Goal: Transaction & Acquisition: Purchase product/service

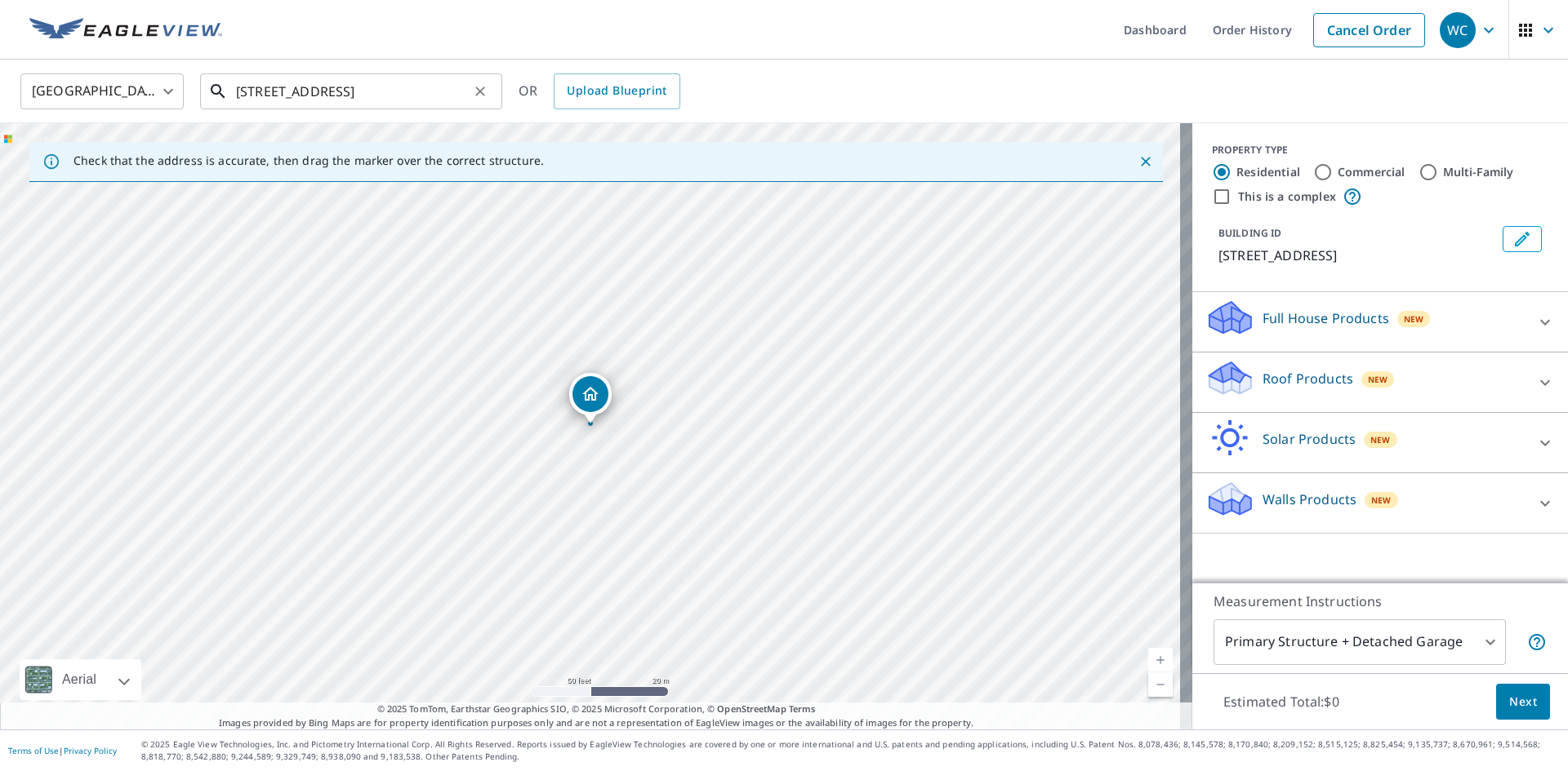
click at [364, 93] on input "[STREET_ADDRESS]" at bounding box center [352, 91] width 233 height 46
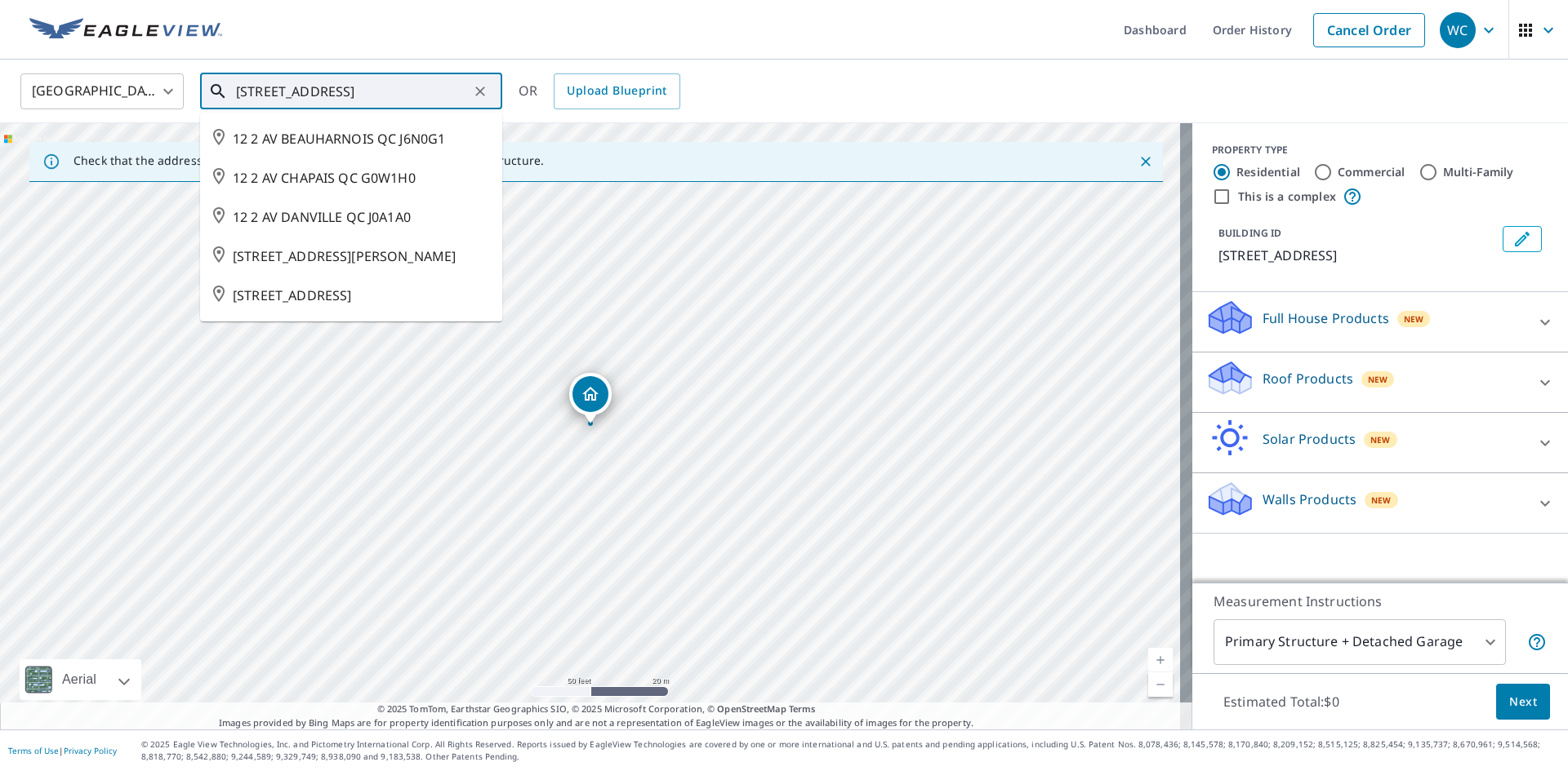
click at [364, 93] on input "[STREET_ADDRESS]" at bounding box center [352, 91] width 233 height 46
paste input "35 [PERSON_NAME][GEOGRAPHIC_DATA], [GEOGRAPHIC_DATA]"
type input "35 [PERSON_NAME][GEOGRAPHIC_DATA], [GEOGRAPHIC_DATA]"
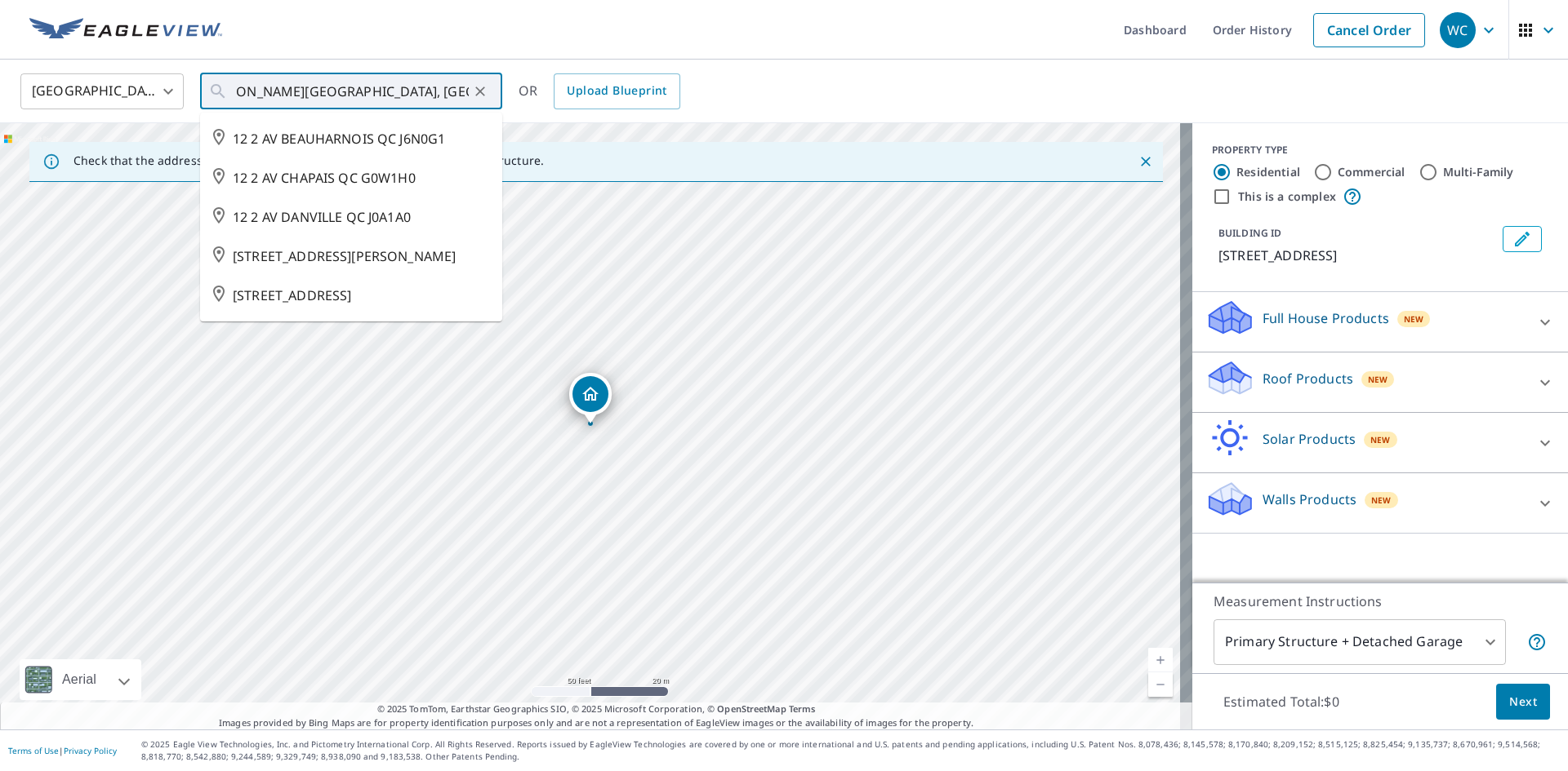
scroll to position [0, 0]
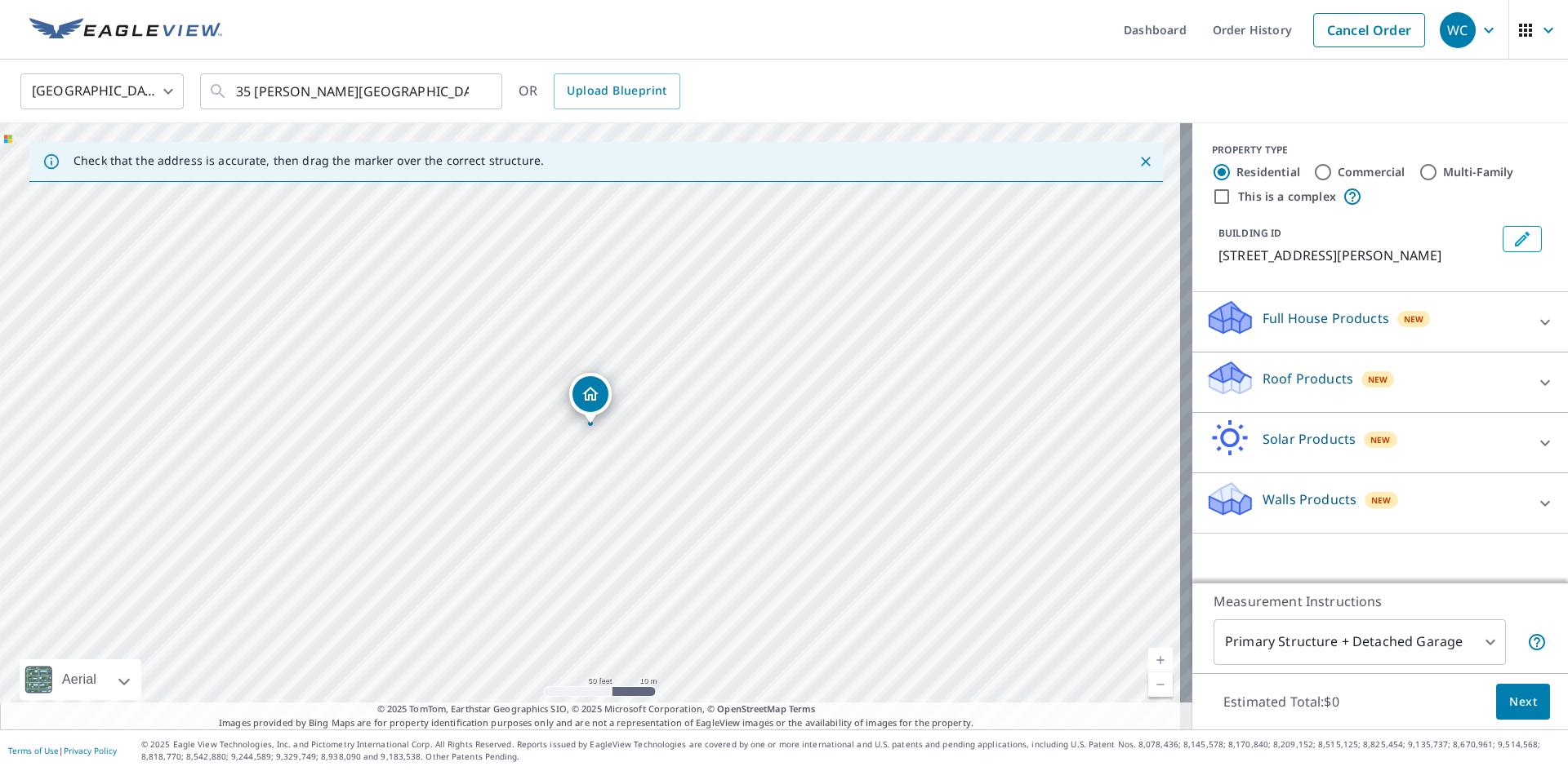
click at [1270, 328] on p "Full House Products" at bounding box center [1325, 318] width 126 height 20
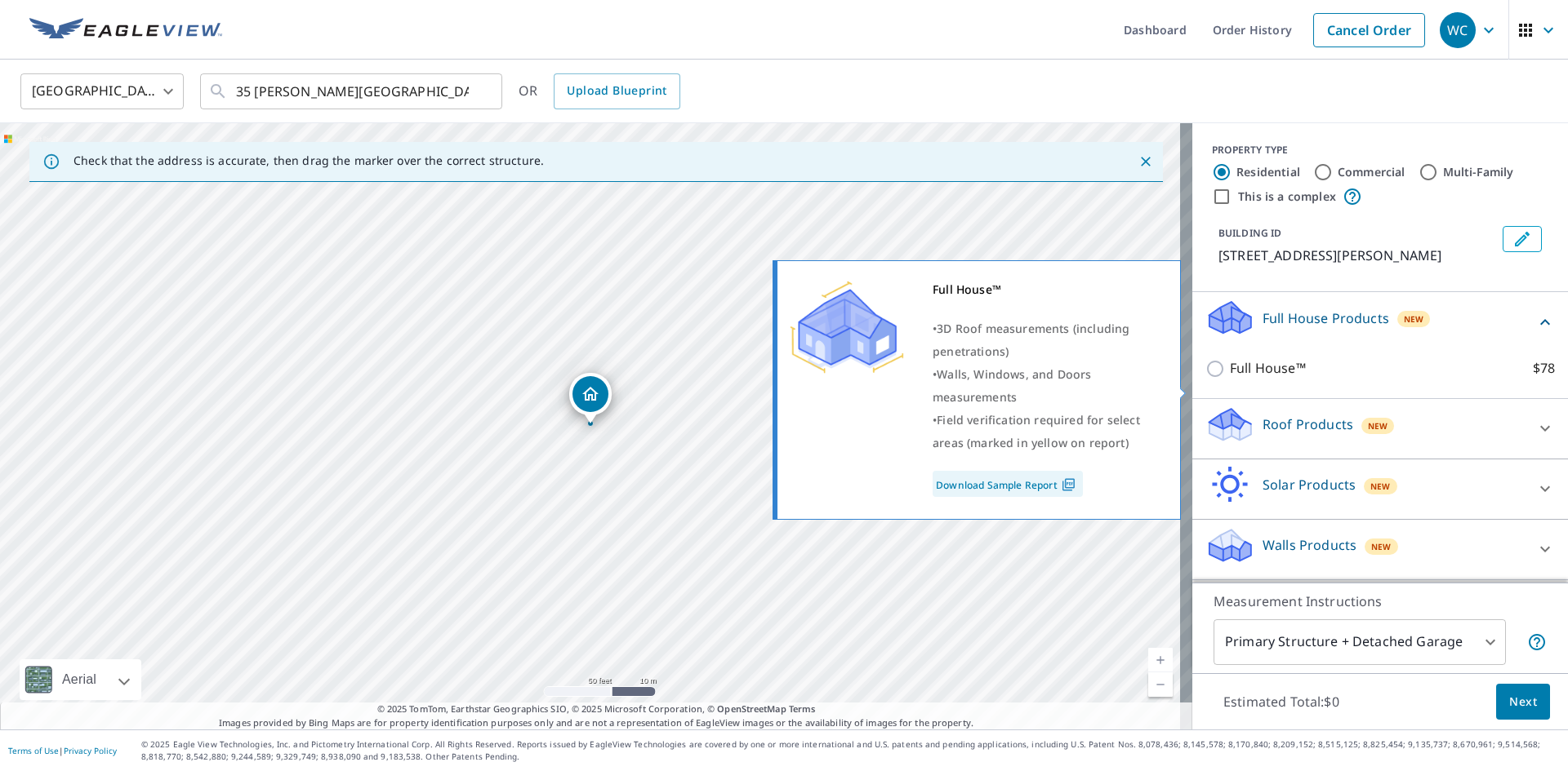
click at [1206, 378] on input "Full House™ $78" at bounding box center [1217, 368] width 24 height 20
checkbox input "true"
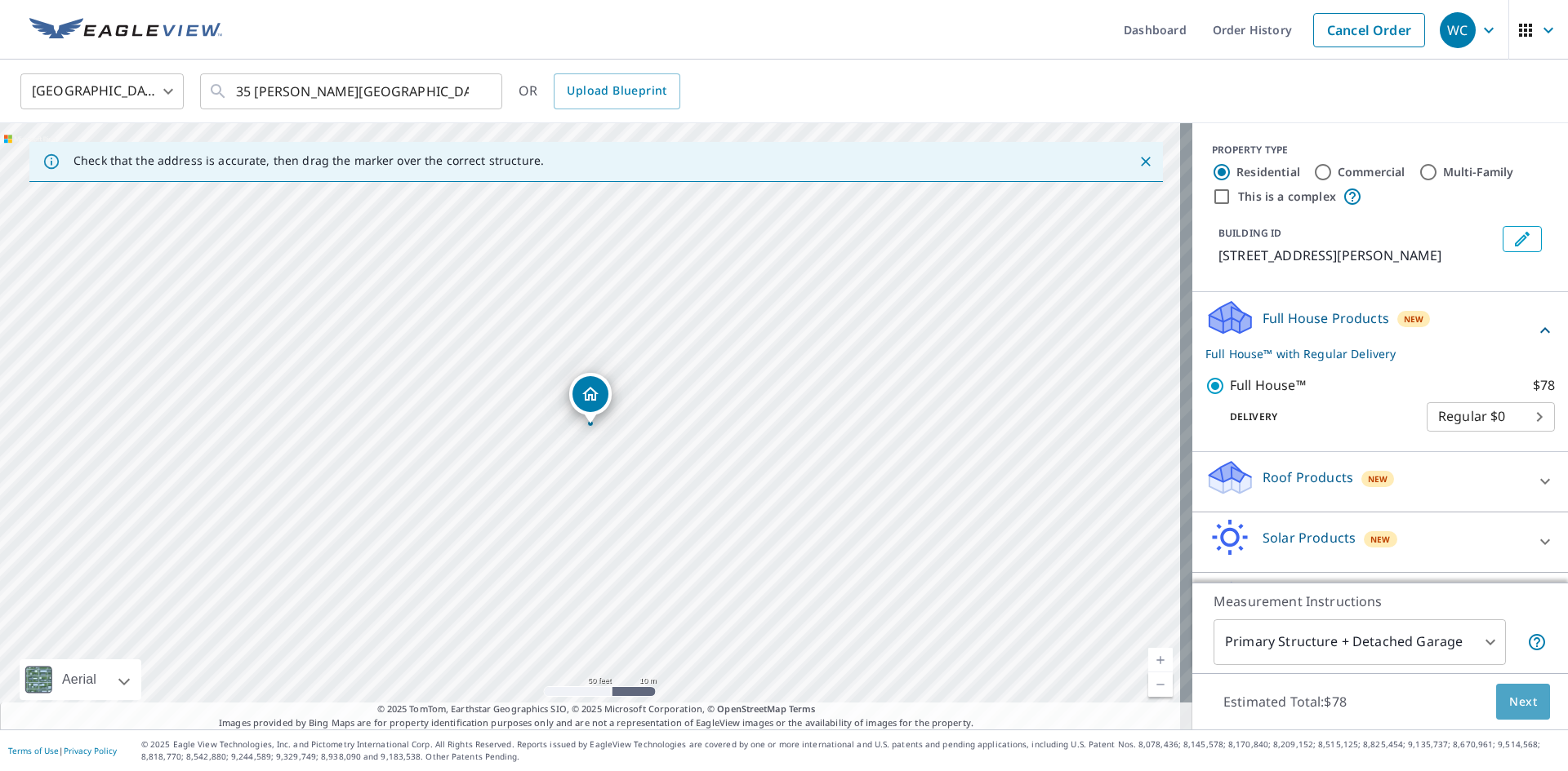
click at [1513, 693] on span "Next" at bounding box center [1523, 703] width 28 height 21
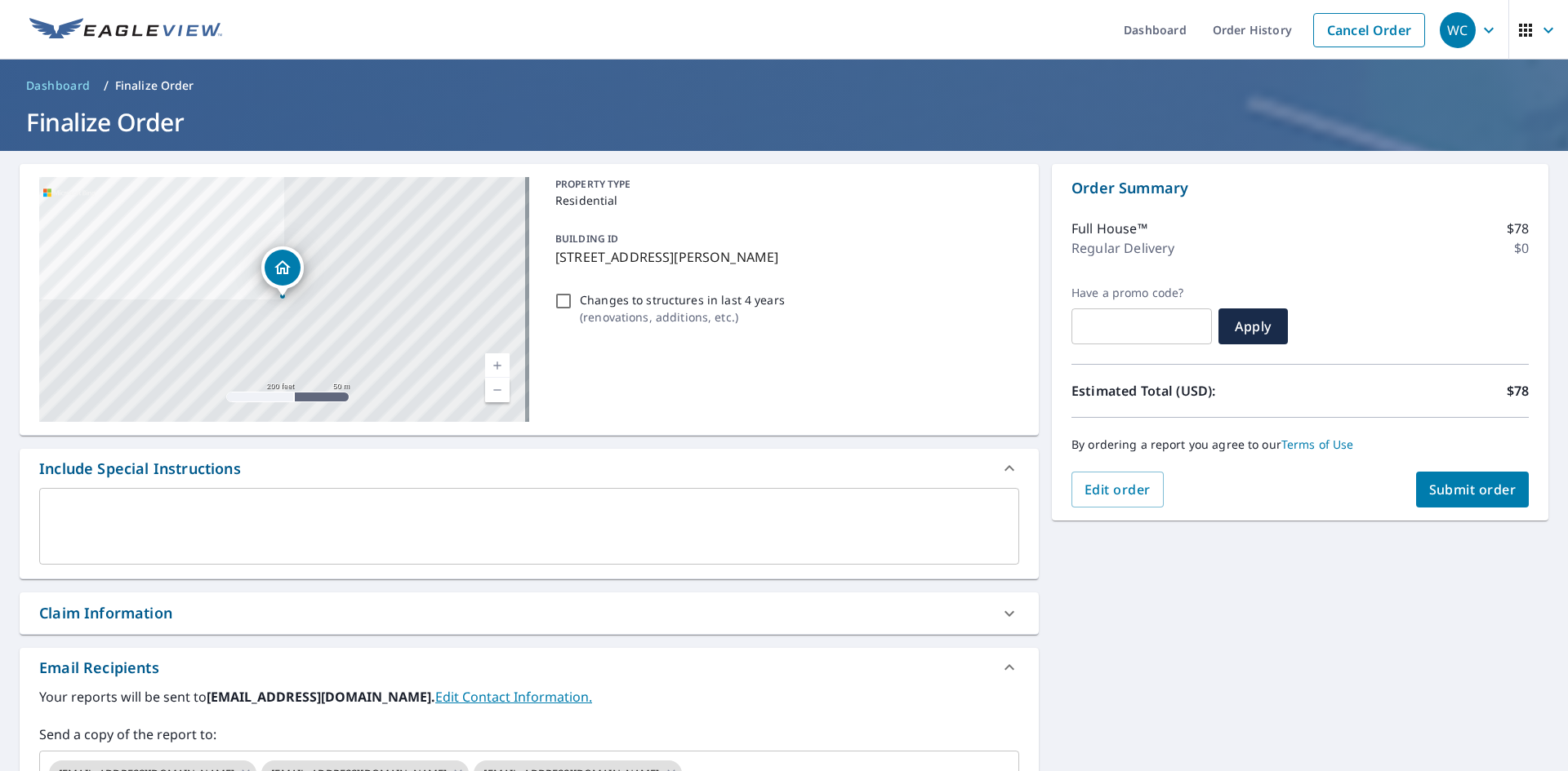
scroll to position [267, 0]
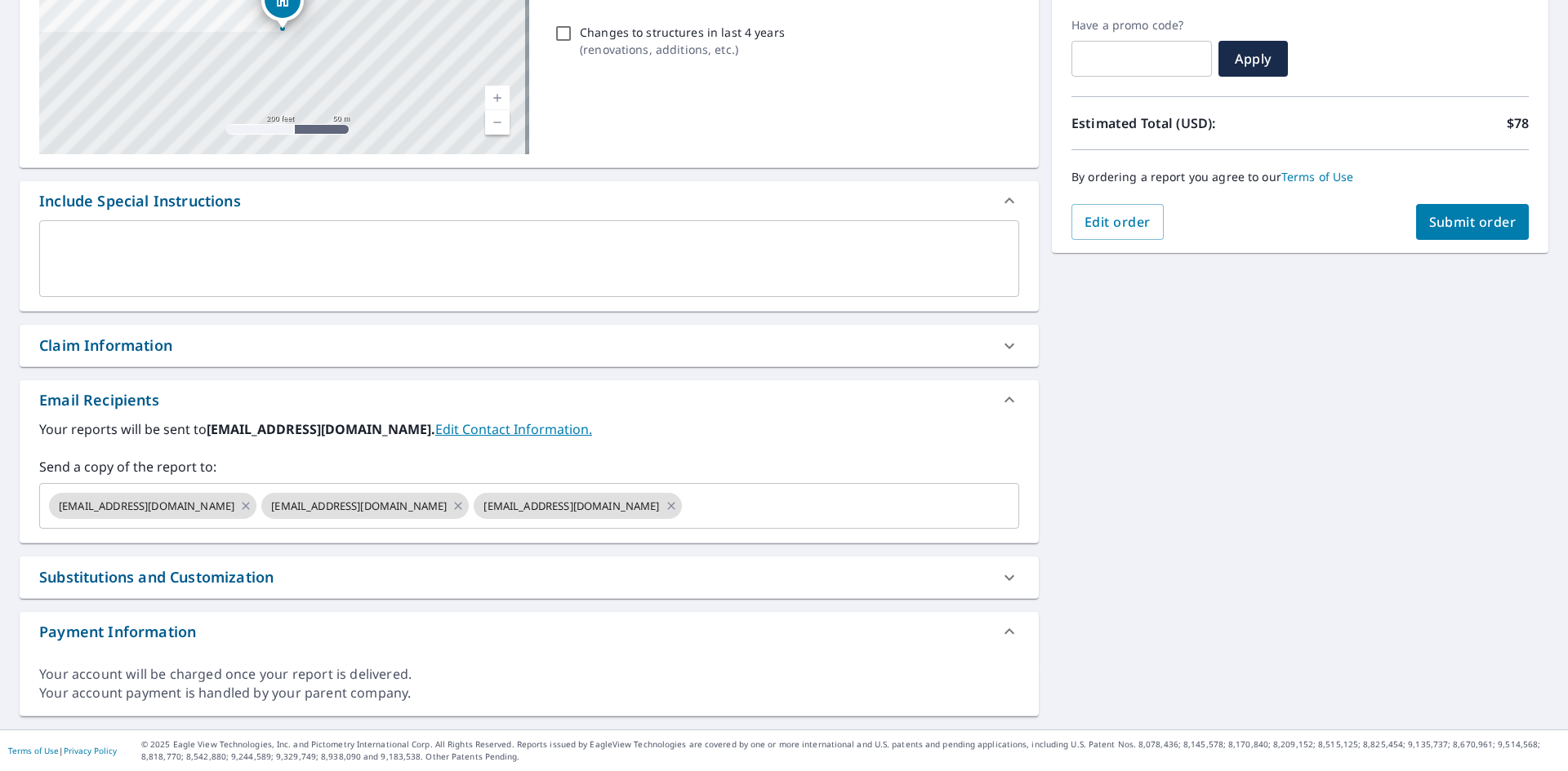
drag, startPoint x: 241, startPoint y: 350, endPoint x: 203, endPoint y: 358, distance: 38.8
click at [241, 350] on div "Claim Information" at bounding box center [514, 346] width 950 height 22
checkbox input "true"
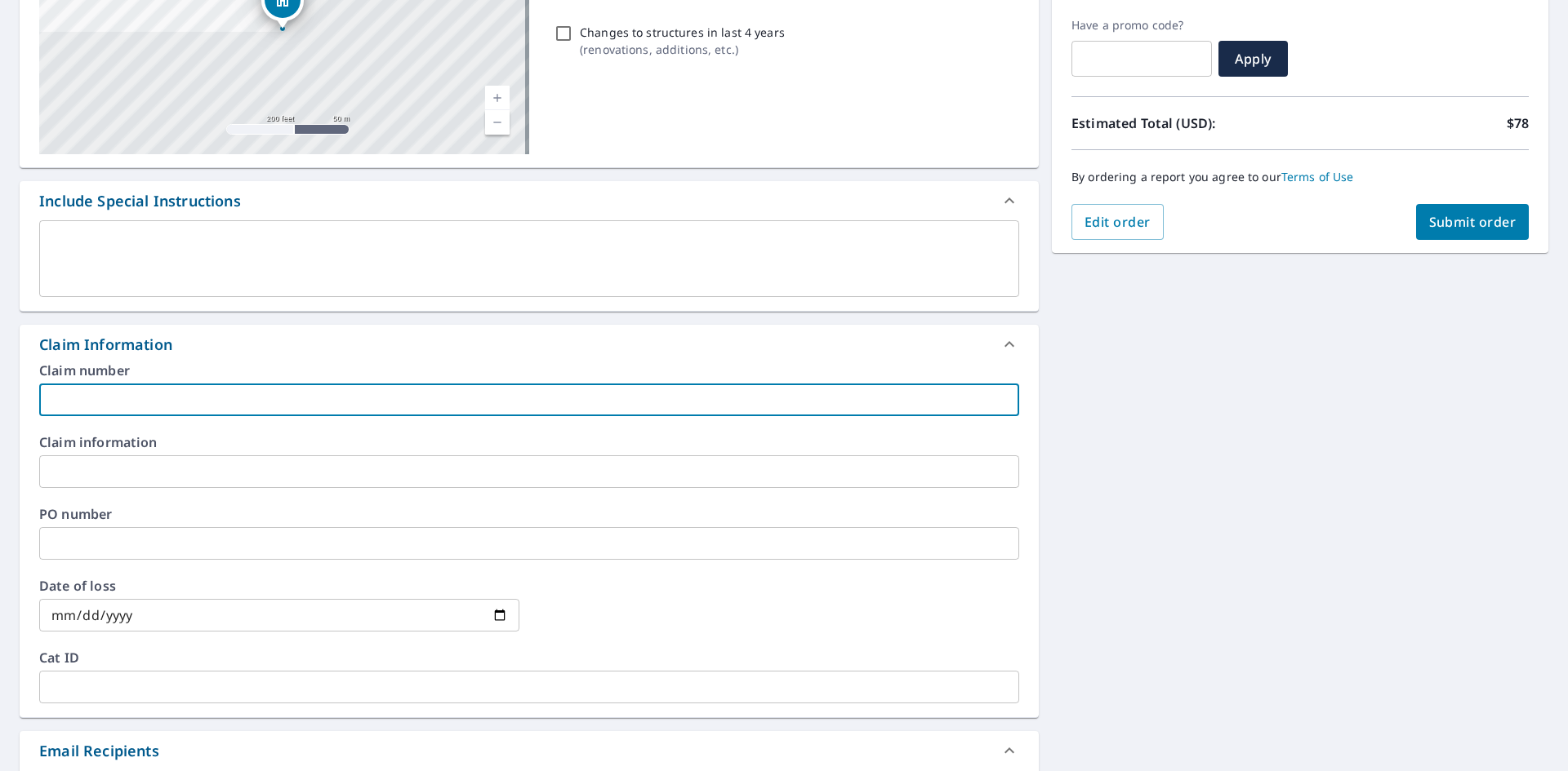
click at [133, 390] on input "text" at bounding box center [529, 399] width 980 height 33
paste input "35979894"
type input "35979894"
checkbox input "true"
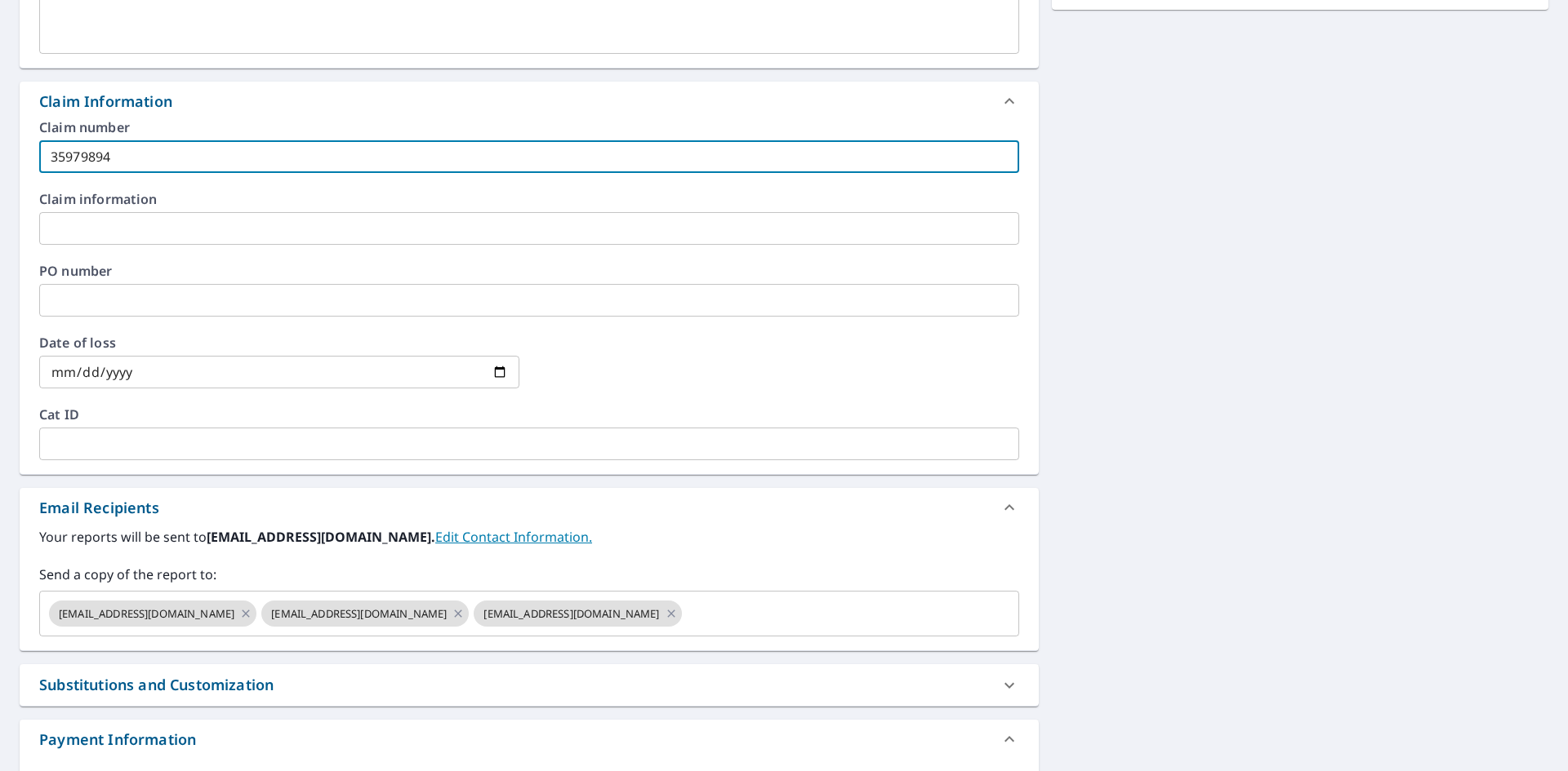
scroll to position [512, 0]
type input "35979894"
click at [495, 374] on input "date" at bounding box center [279, 370] width 480 height 33
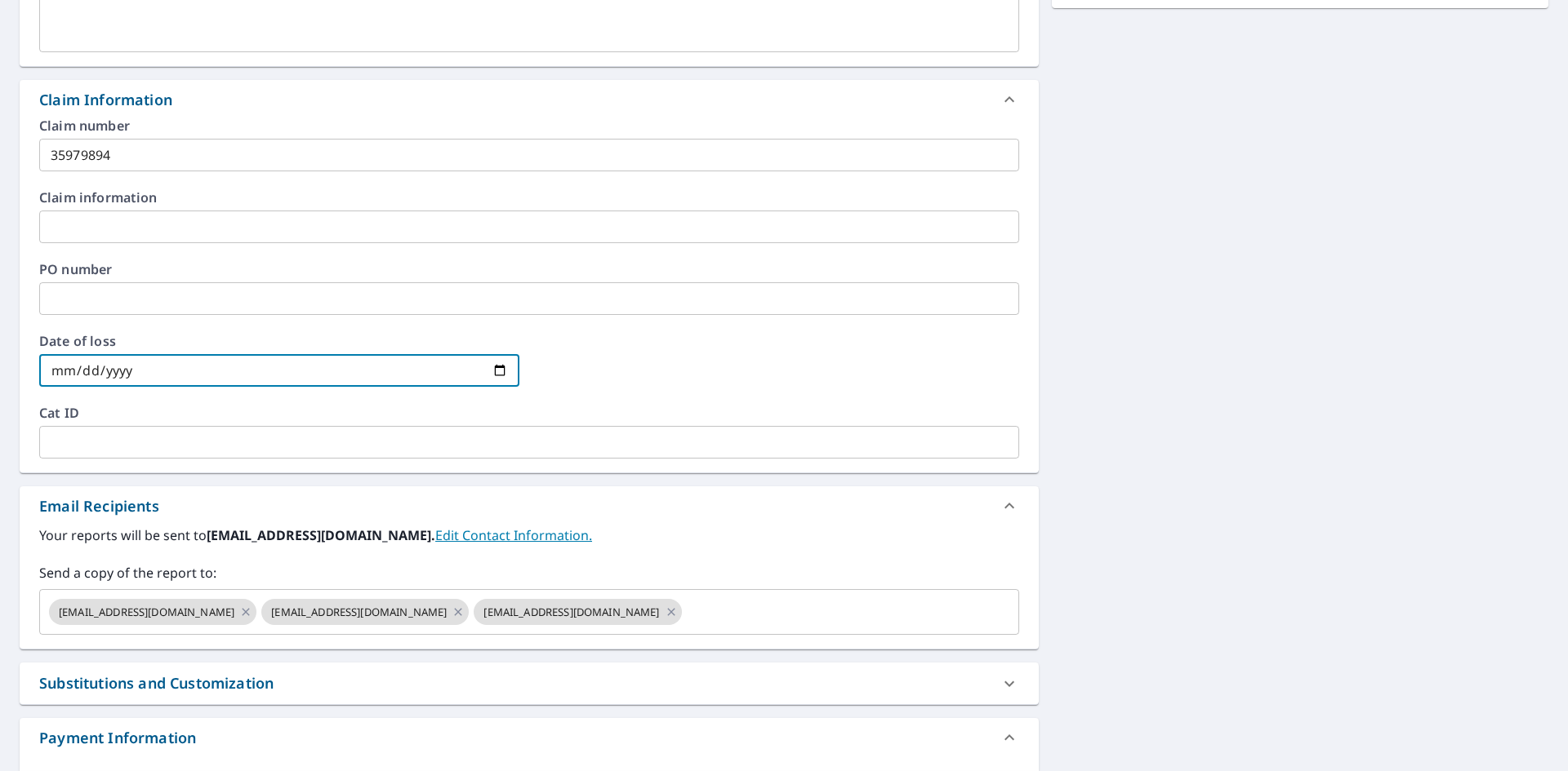
type input "[DATE]"
checkbox input "true"
type input "[DATE]"
checkbox input "true"
type input "[DATE]"
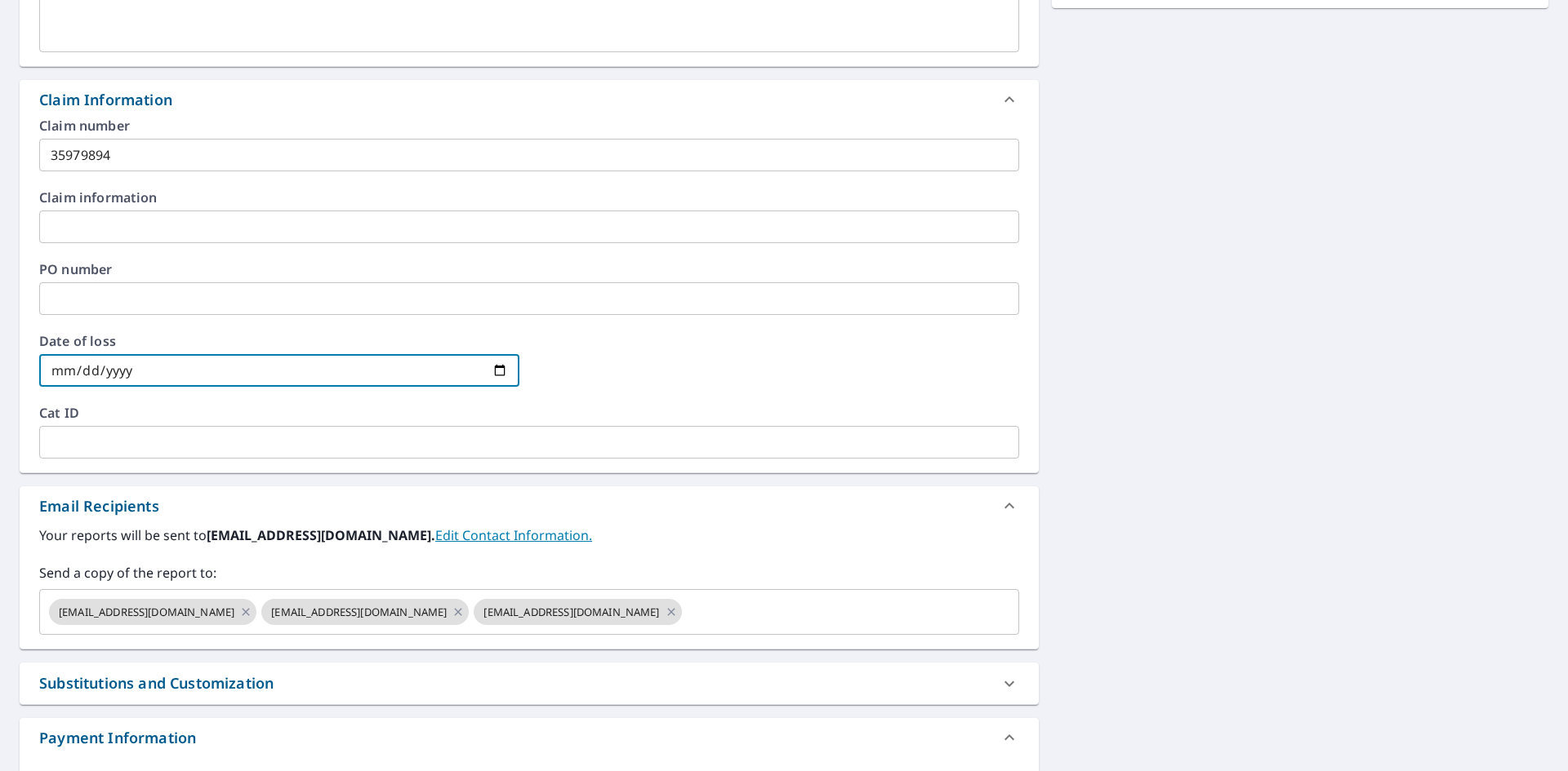
checkbox input "true"
type input "[DATE]"
checkbox input "true"
type input "[DATE]"
checkbox input "true"
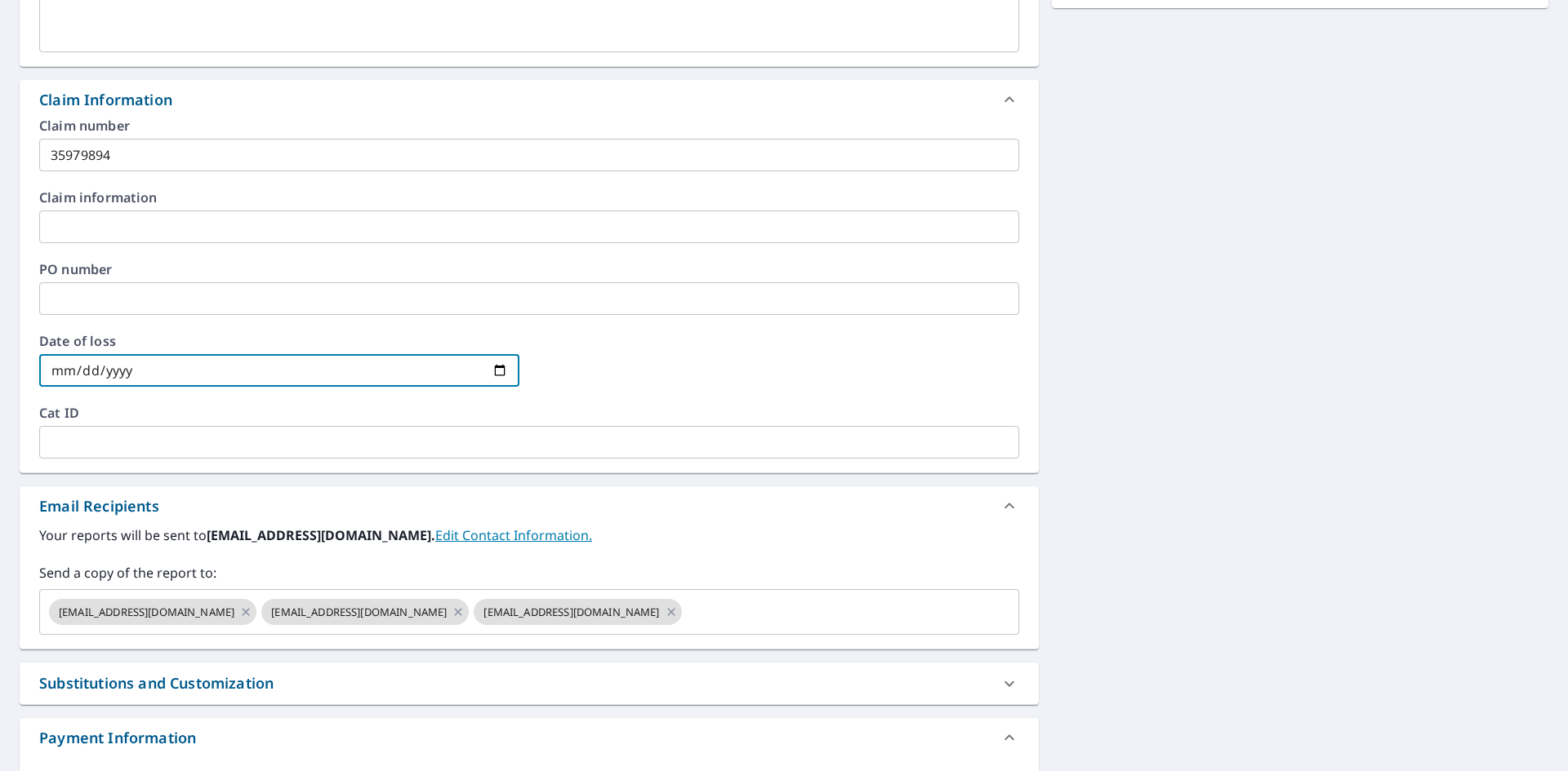
type input "[DATE]"
checkbox input "true"
type input "[DATE]"
checkbox input "true"
type input "[DATE]"
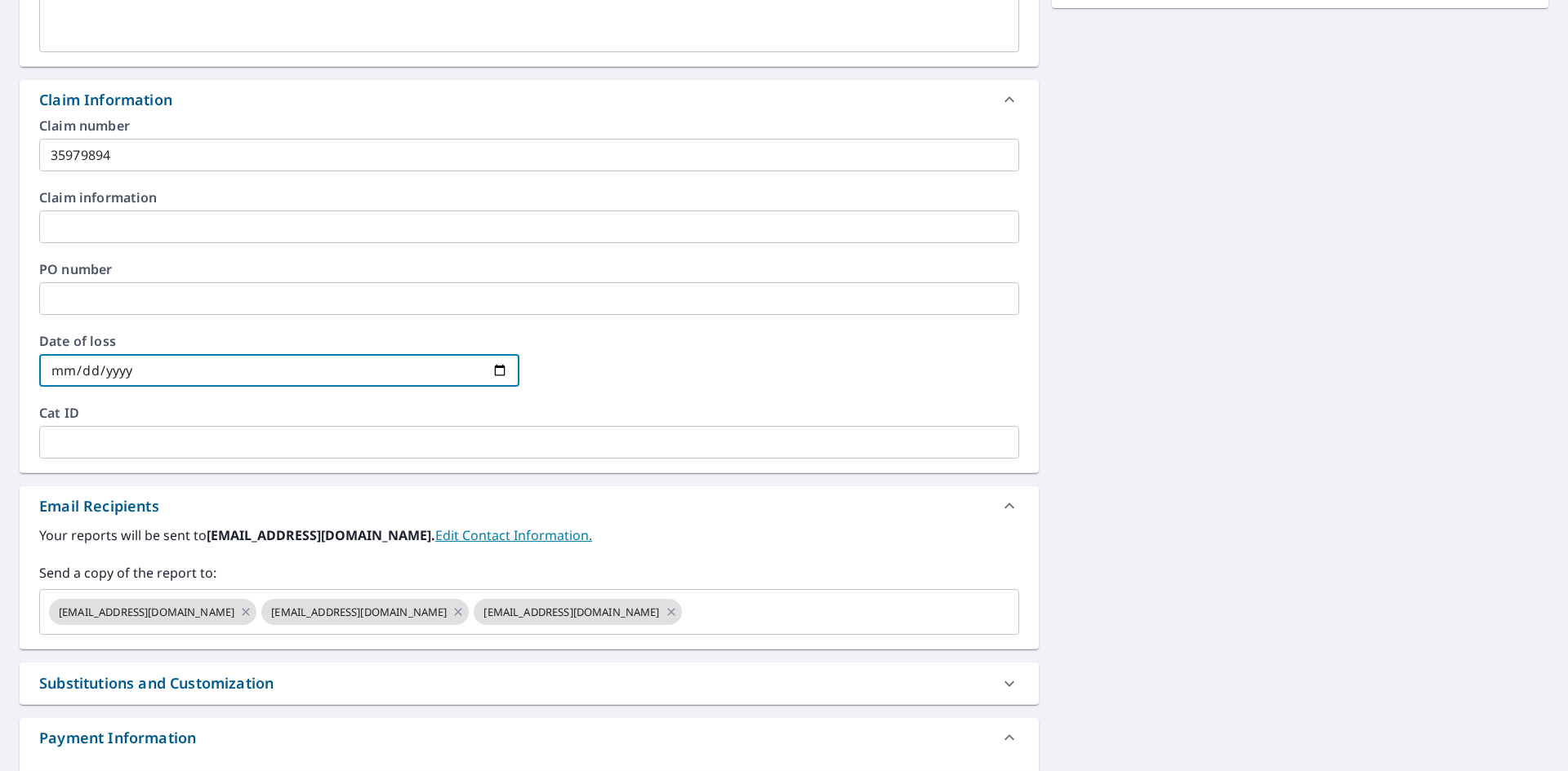
checkbox input "true"
type input "[DATE]"
checkbox input "true"
type input "[DATE]"
checkbox input "true"
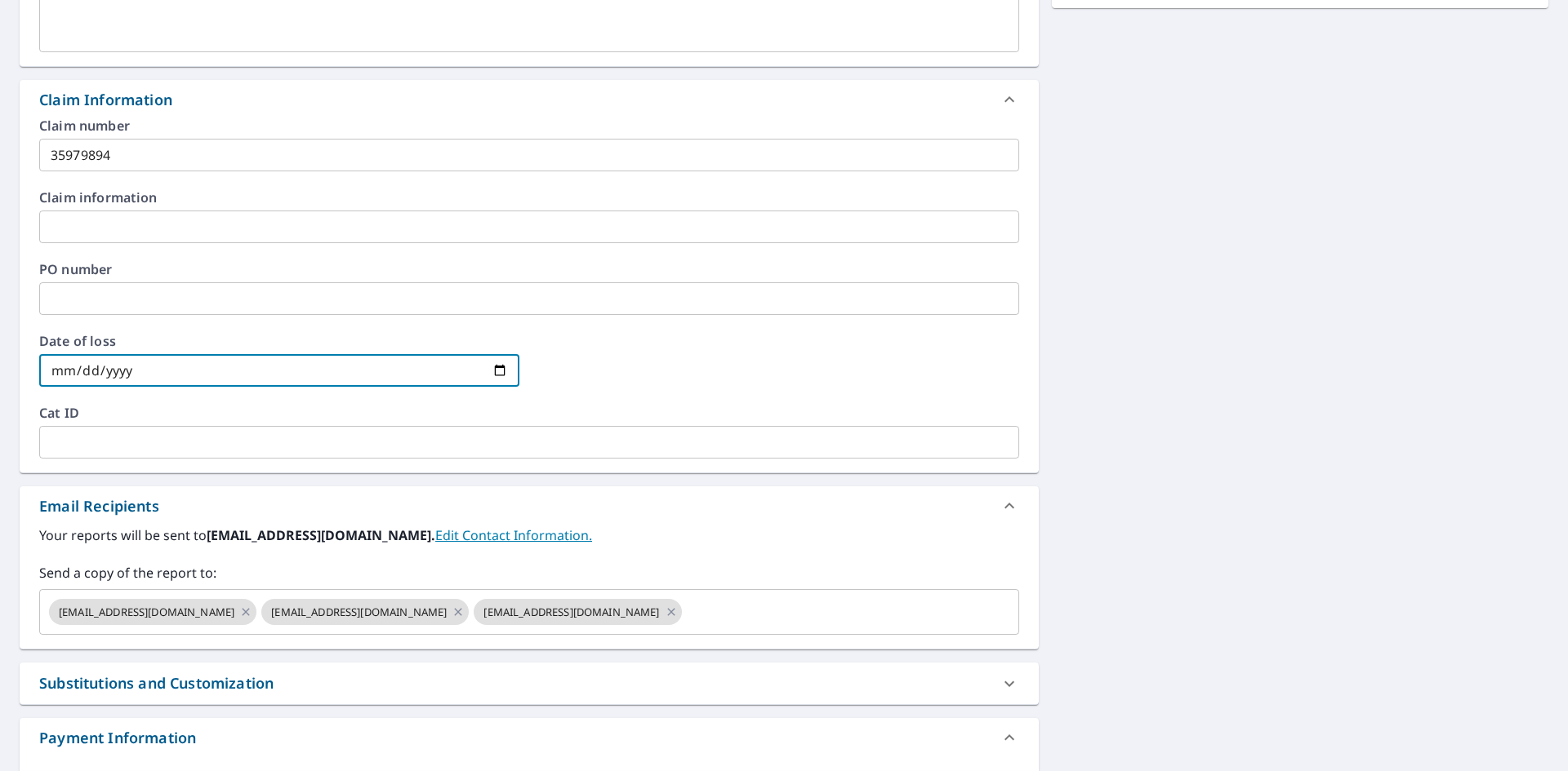
type input "[DATE]"
checkbox input "true"
type input "[DATE]"
checkbox input "true"
type input "[DATE]"
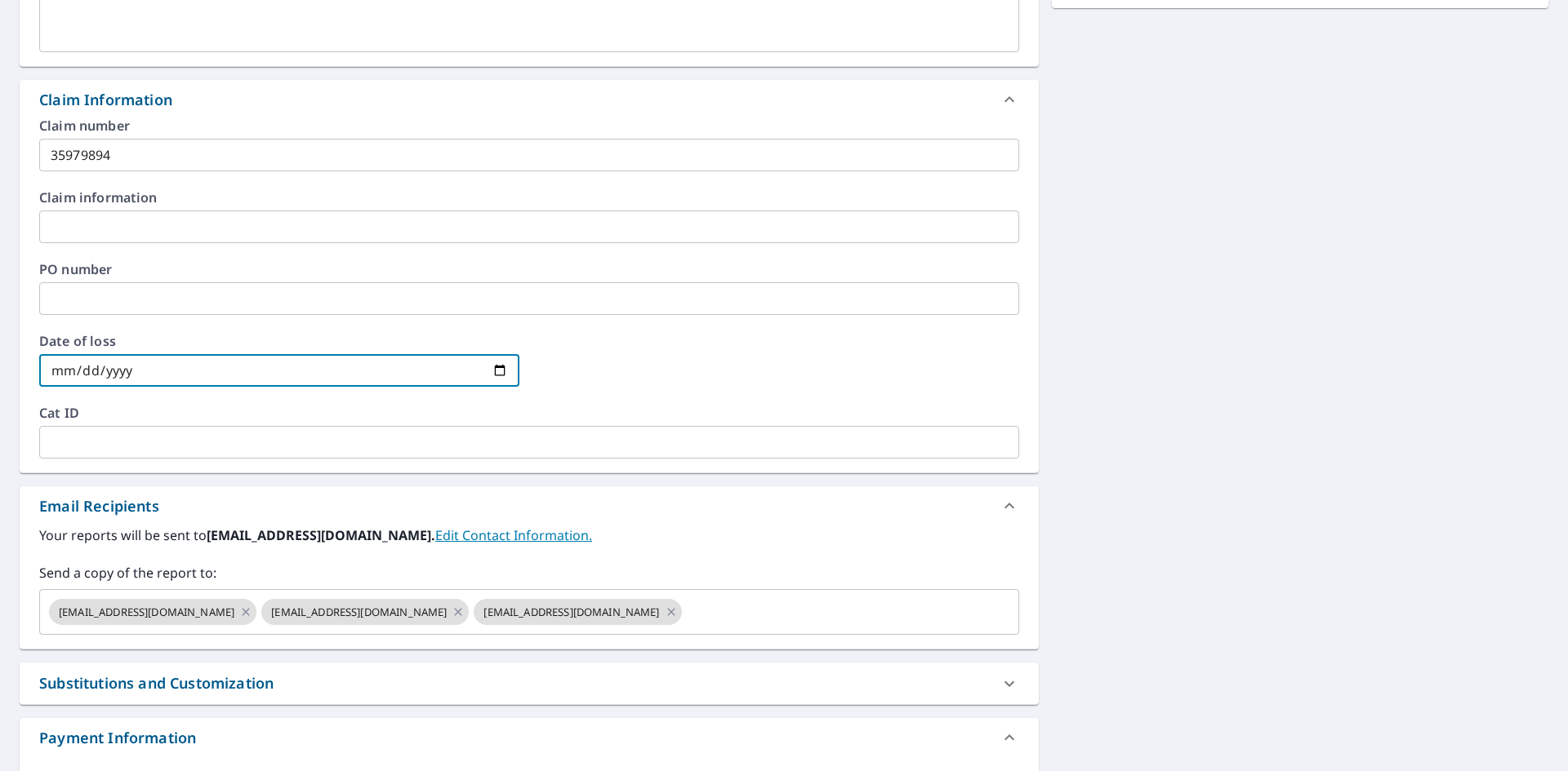
checkbox input "true"
type input "[DATE]"
checkbox input "true"
type input "[DATE]"
checkbox input "true"
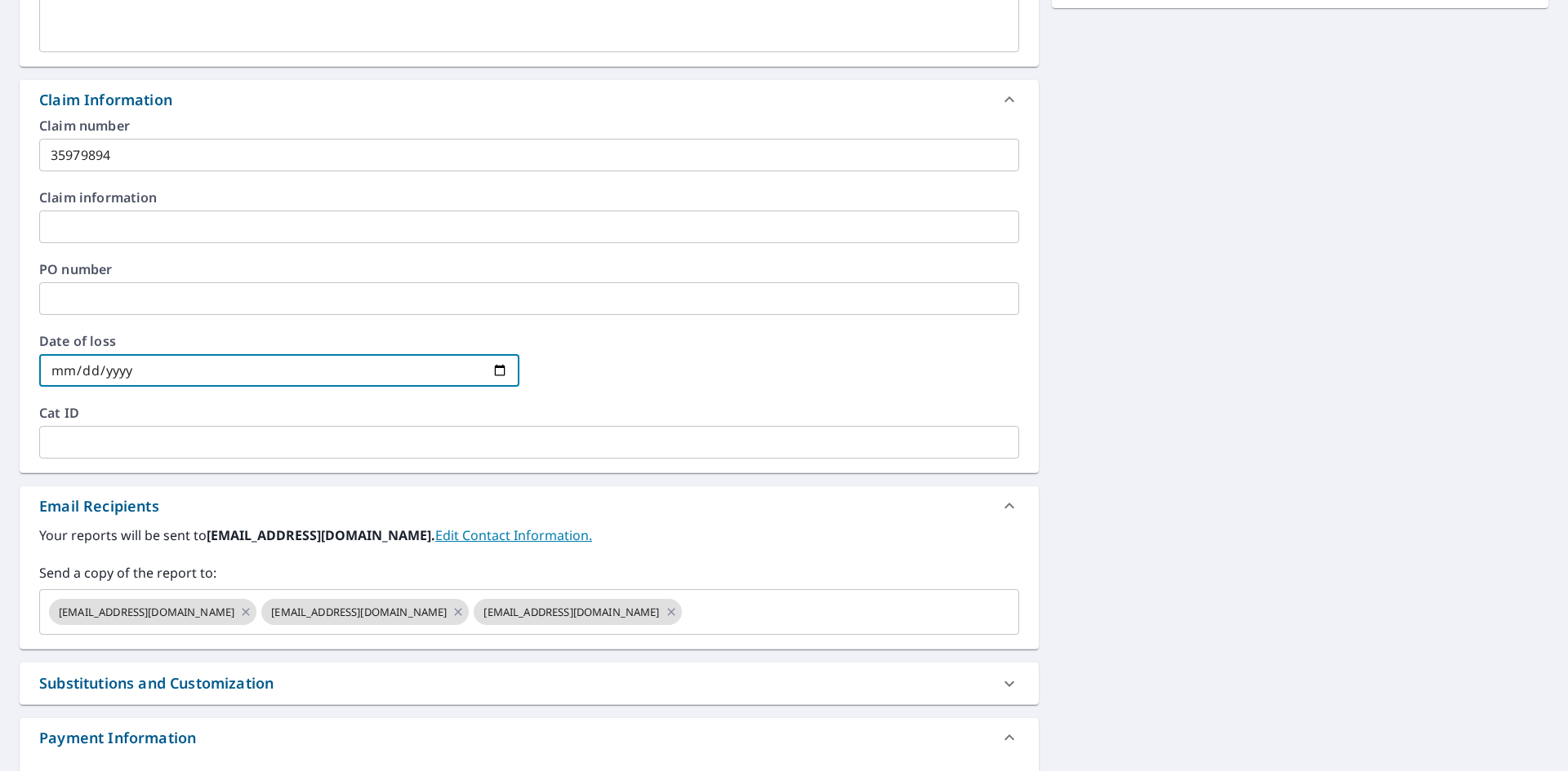
type input "[DATE]"
checkbox input "true"
type input "[DATE]"
drag, startPoint x: 210, startPoint y: 609, endPoint x: 233, endPoint y: 621, distance: 25.9
click at [239, 609] on icon at bounding box center [246, 611] width 13 height 18
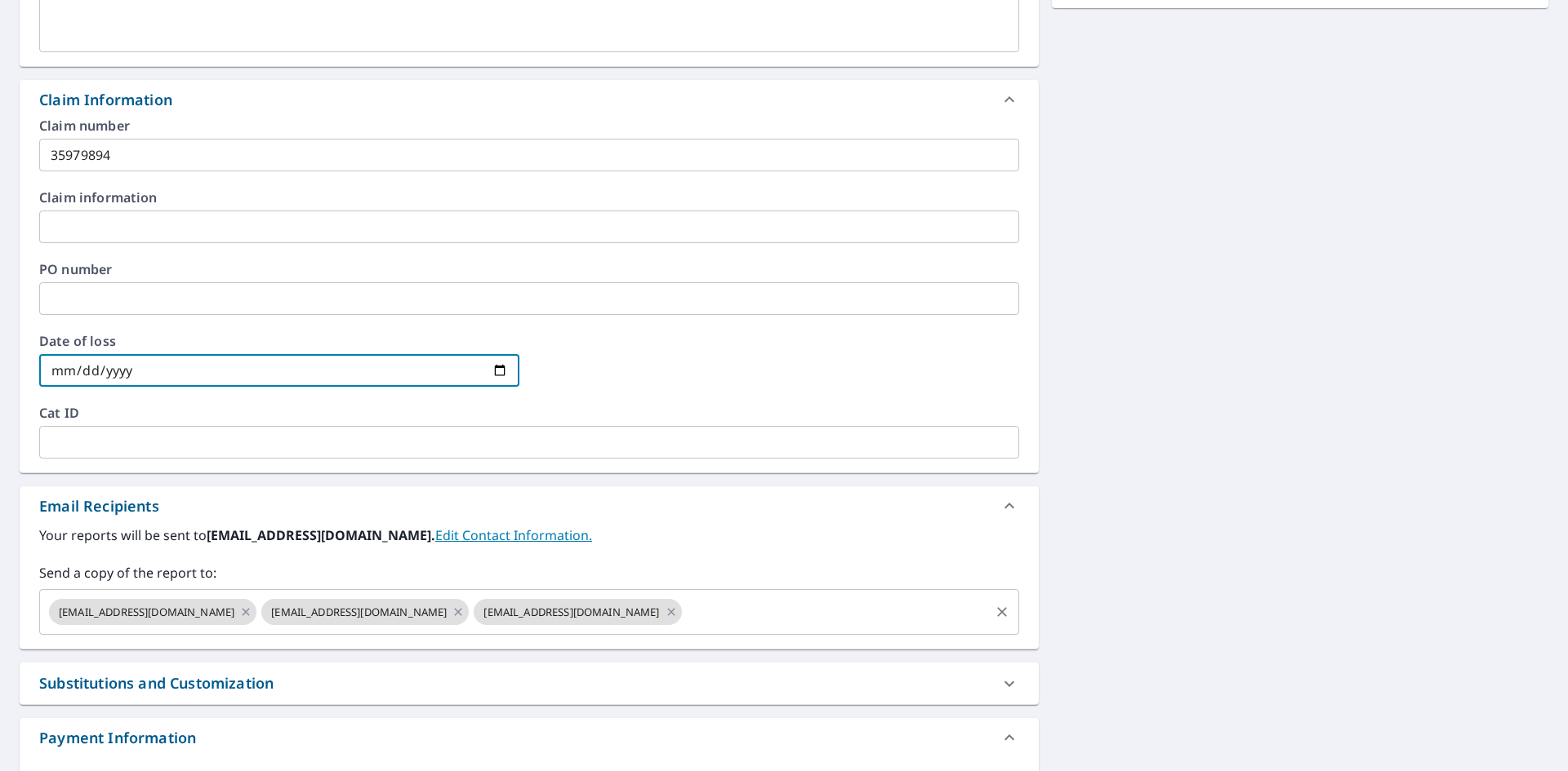
checkbox input "true"
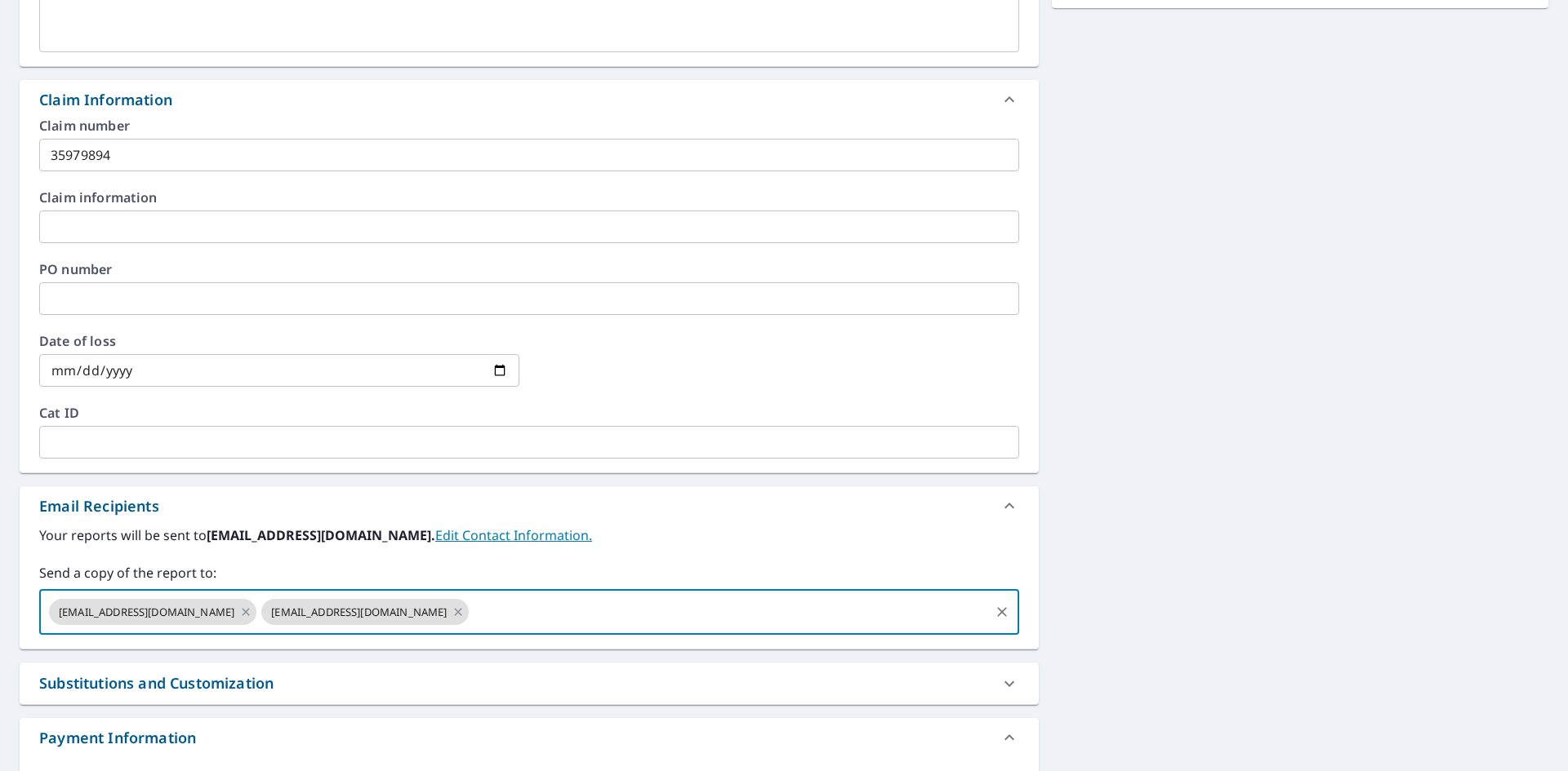
click at [546, 614] on input "text" at bounding box center [729, 611] width 516 height 31
type input "[EMAIL_ADDRESS][DOMAIN_NAME]"
checkbox input "true"
type input "[EMAIL_ADDRESS][DOMAIN_NAME]"
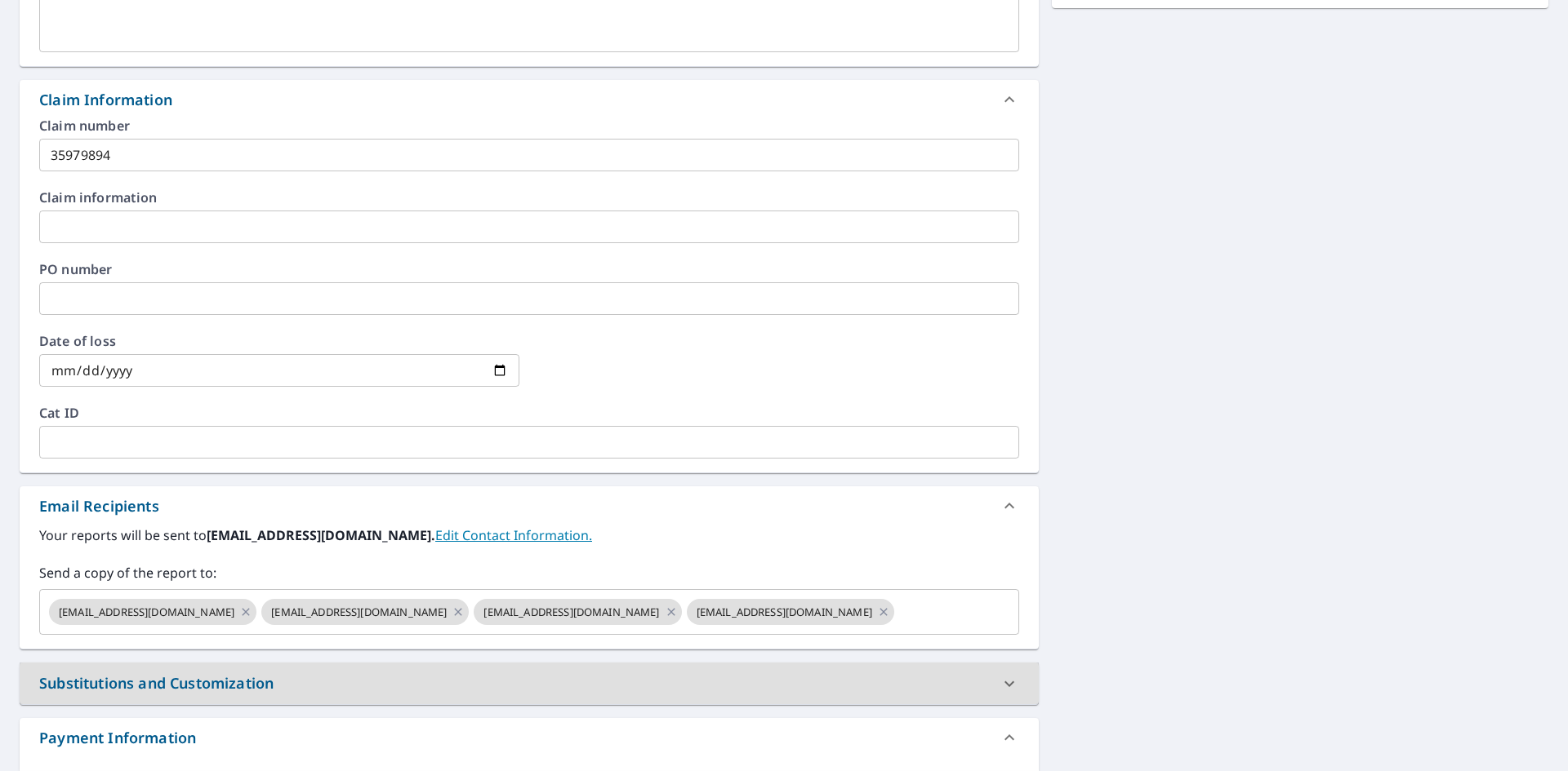
scroll to position [105, 0]
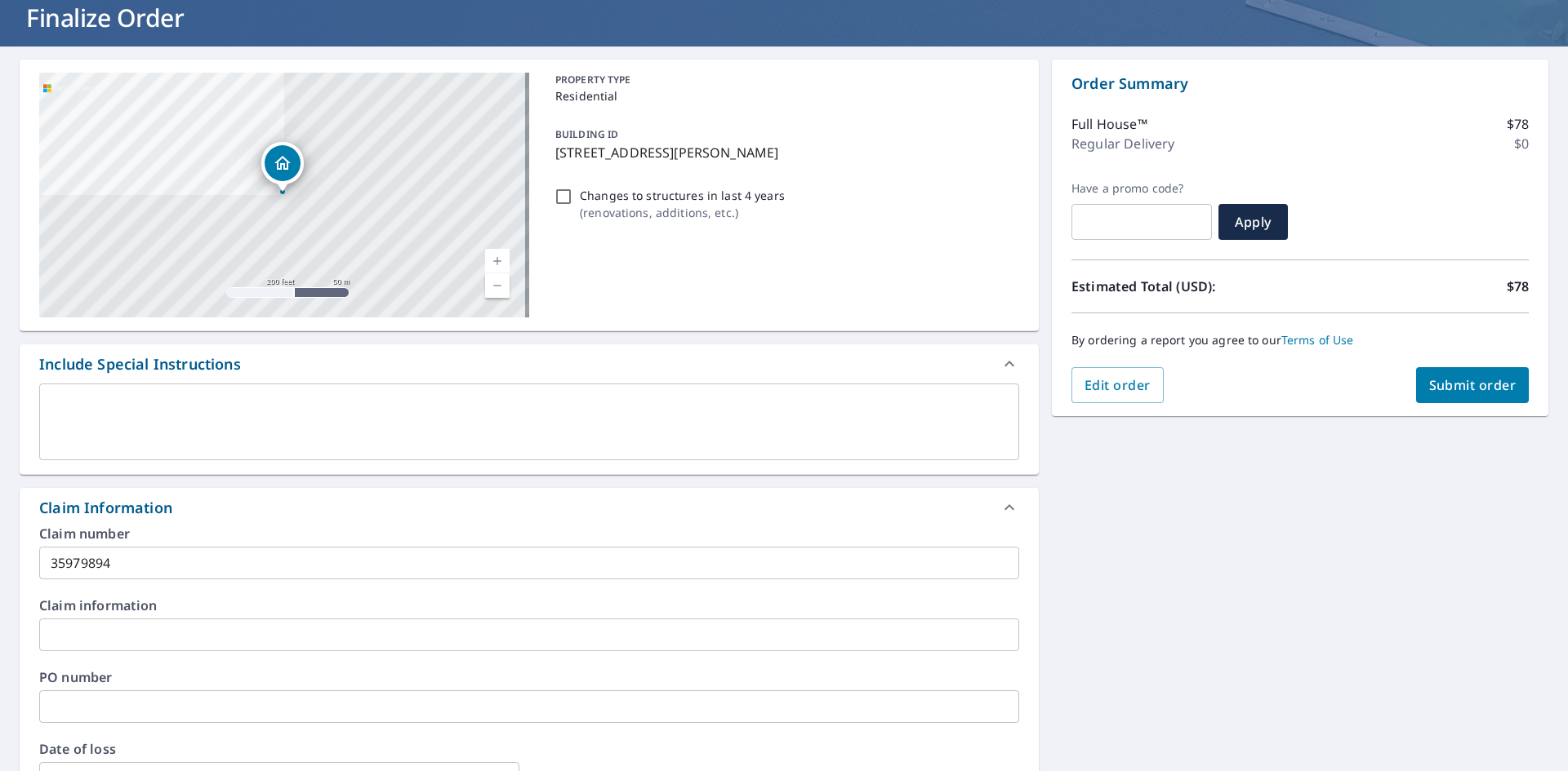
click at [1475, 389] on span "Submit order" at bounding box center [1472, 385] width 87 height 18
checkbox input "true"
